Goal: Navigation & Orientation: Find specific page/section

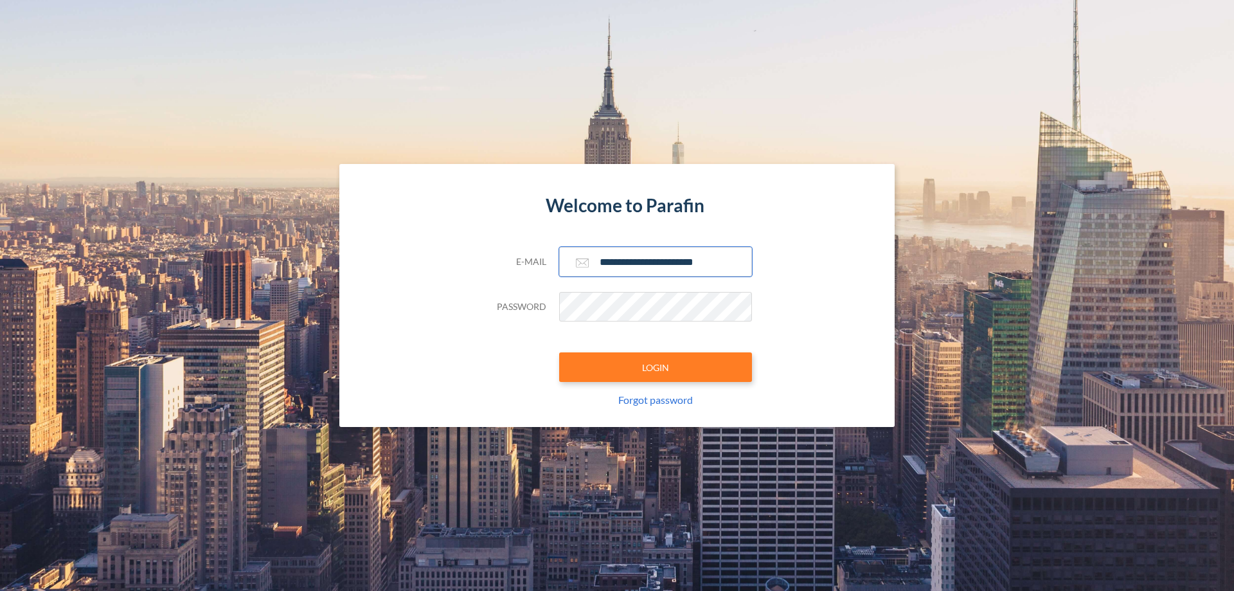
type input "**********"
click at [656, 367] on button "LOGIN" at bounding box center [655, 367] width 193 height 30
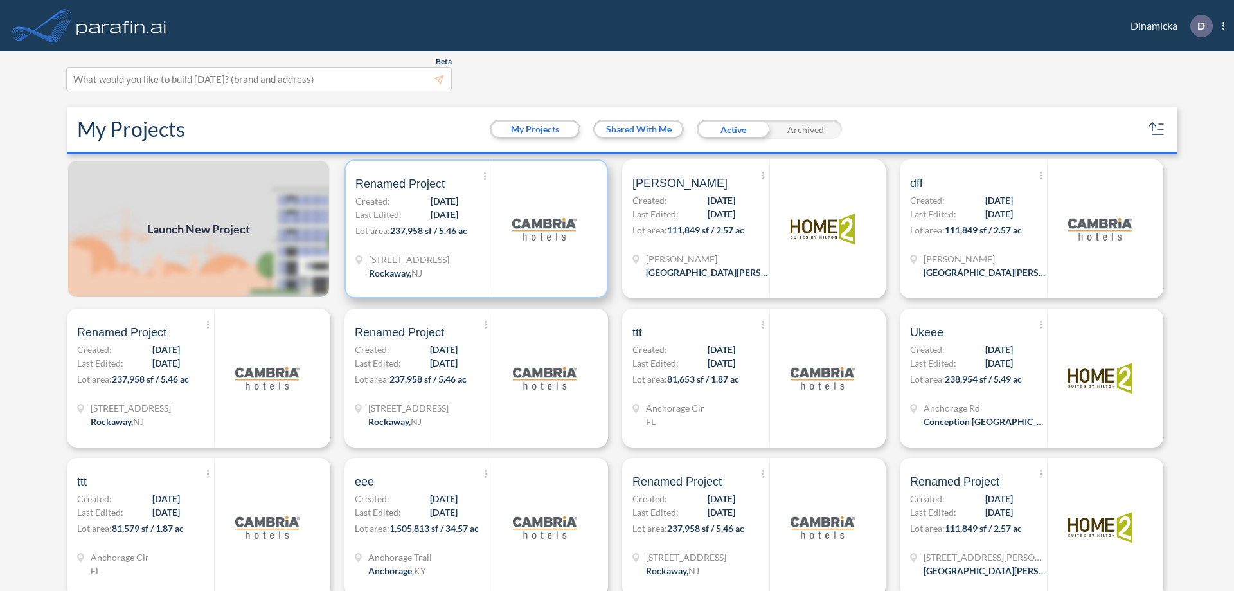
scroll to position [3, 0]
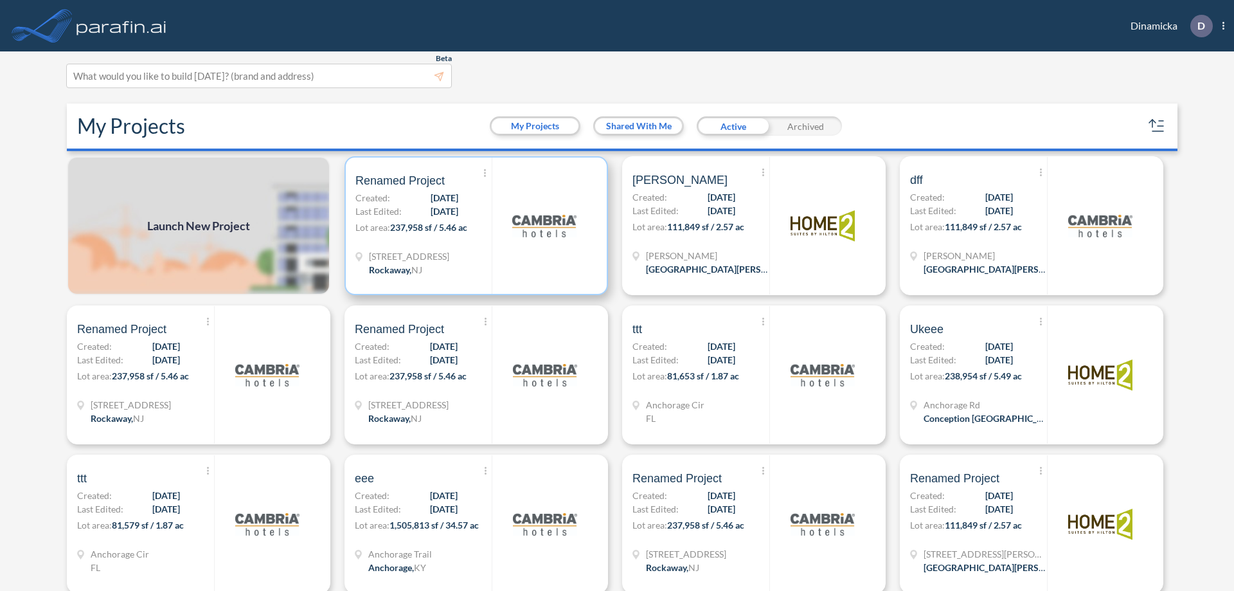
click at [474, 226] on p "Lot area: 237,958 sf / 5.46 ac" at bounding box center [424, 230] width 136 height 19
